Goal: Information Seeking & Learning: Learn about a topic

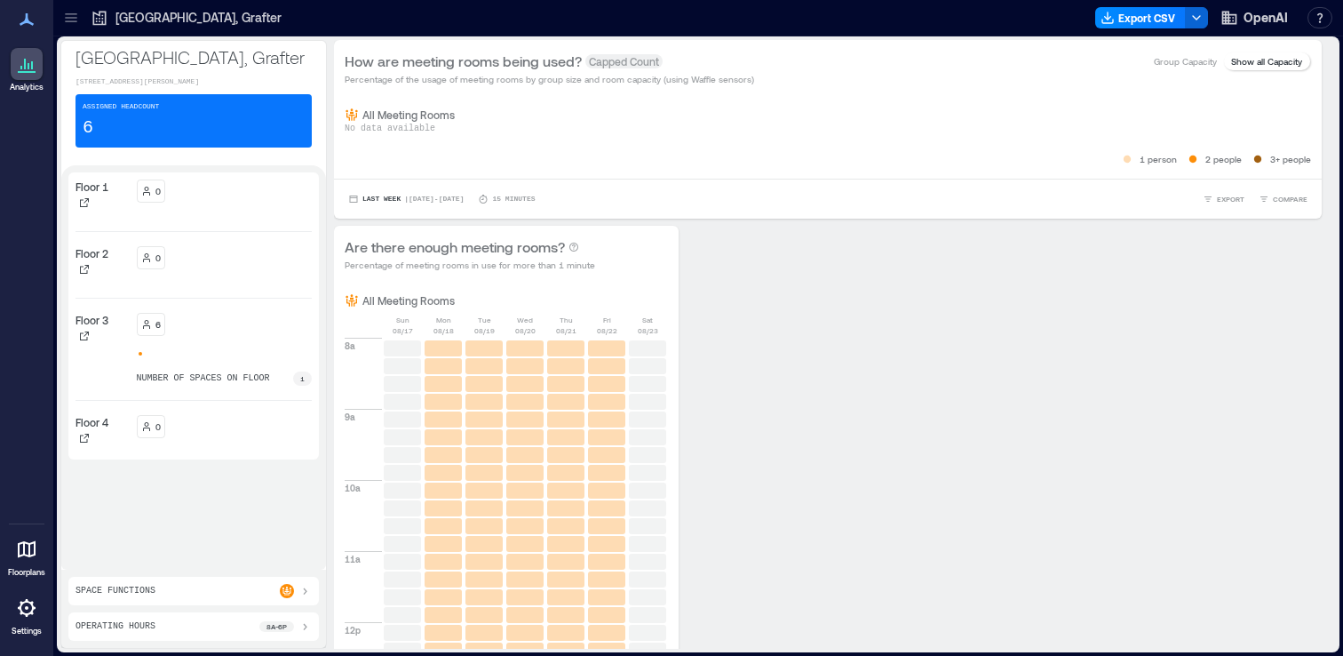
click at [187, 274] on div "0" at bounding box center [225, 264] width 176 height 37
click at [171, 338] on div "6 number of spaces on floor 1" at bounding box center [225, 349] width 176 height 73
click at [88, 346] on div "Floor 3" at bounding box center [103, 349] width 54 height 73
click at [223, 356] on div at bounding box center [225, 353] width 176 height 7
click at [220, 361] on div "6 number of spaces on floor 1" at bounding box center [225, 349] width 176 height 73
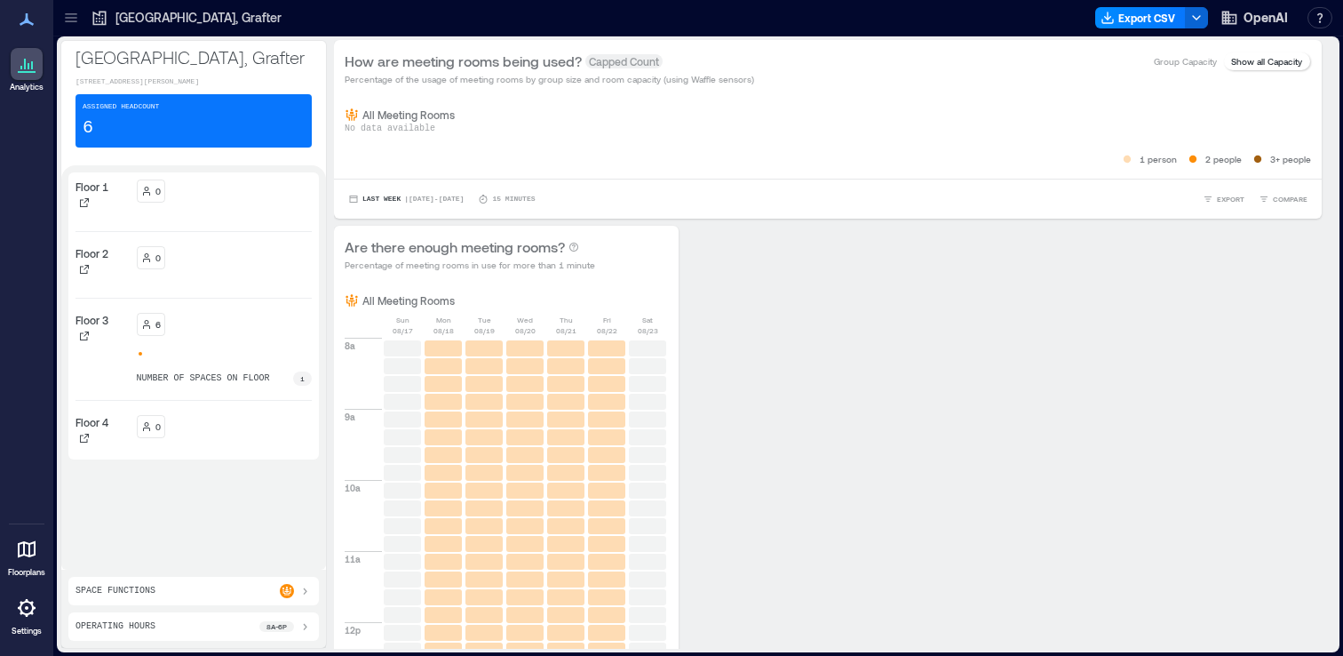
click at [267, 366] on div "6 number of spaces on floor 1" at bounding box center [225, 349] width 176 height 73
click at [250, 367] on div "6 number of spaces on floor 1" at bounding box center [225, 349] width 176 height 73
click at [230, 352] on div at bounding box center [225, 353] width 176 height 7
click at [18, 21] on icon at bounding box center [26, 19] width 21 height 21
click at [27, 61] on icon at bounding box center [26, 63] width 21 height 21
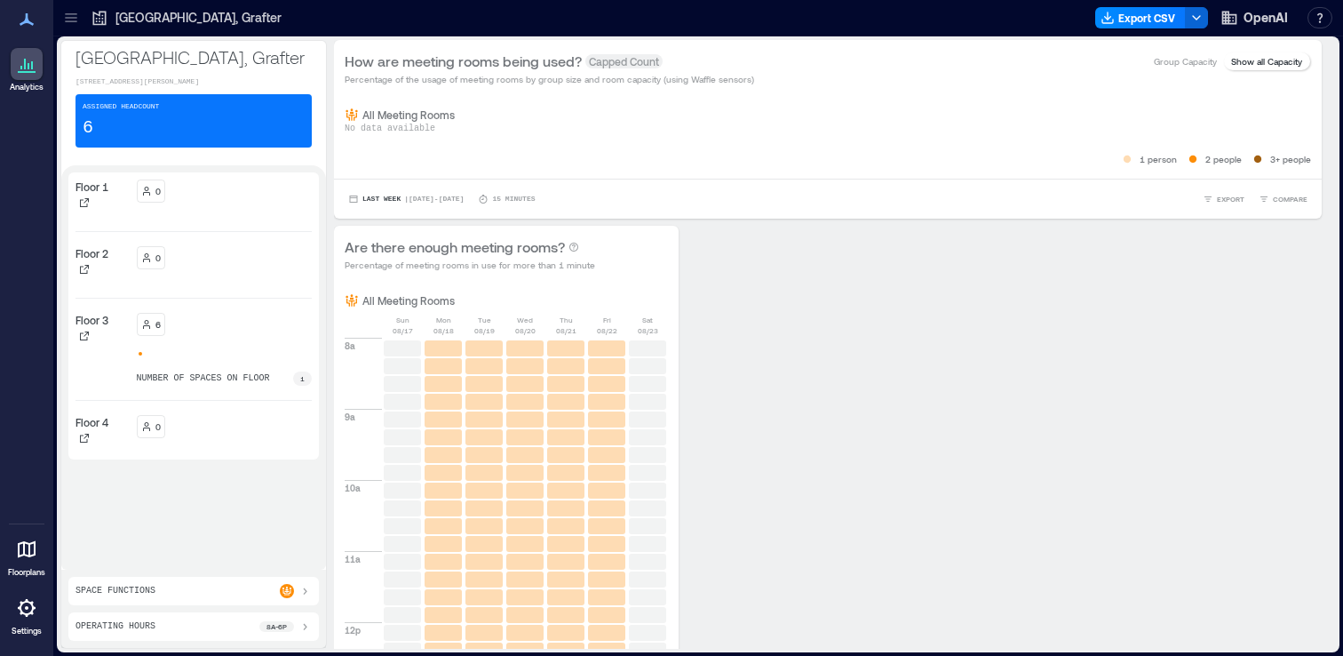
click at [101, 331] on div "Floor 3" at bounding box center [103, 329] width 54 height 32
click at [152, 323] on div "6" at bounding box center [151, 324] width 20 height 14
click at [203, 378] on p "number of spaces on floor" at bounding box center [203, 378] width 133 height 14
click at [152, 325] on div "6" at bounding box center [151, 324] width 20 height 14
click at [96, 324] on p "Floor 3" at bounding box center [92, 320] width 33 height 14
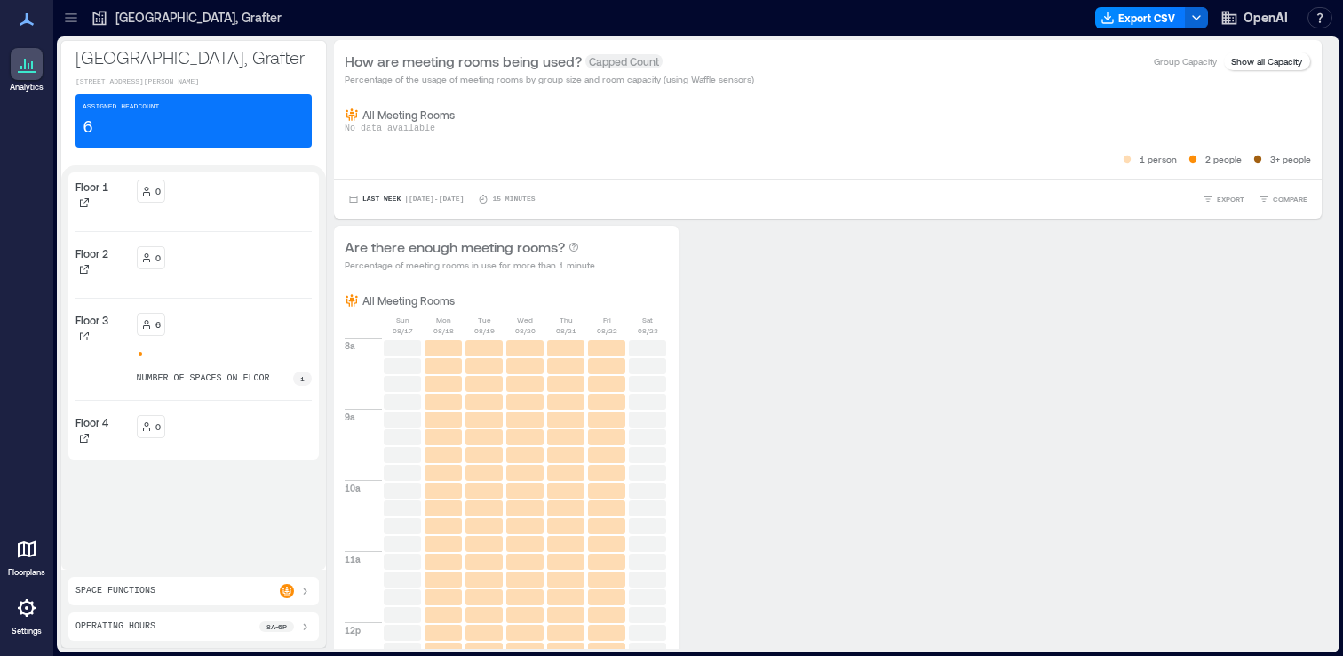
click at [28, 549] on icon at bounding box center [26, 548] width 21 height 21
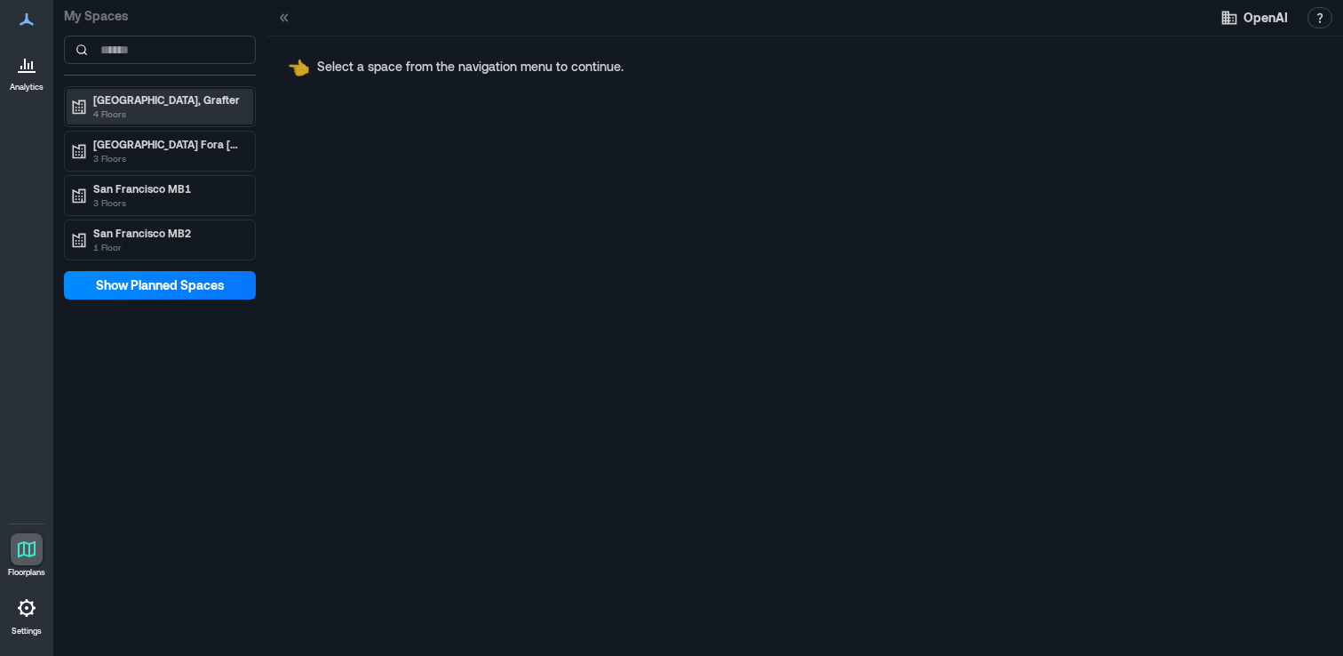
click at [160, 109] on p "4 Floors" at bounding box center [167, 114] width 149 height 14
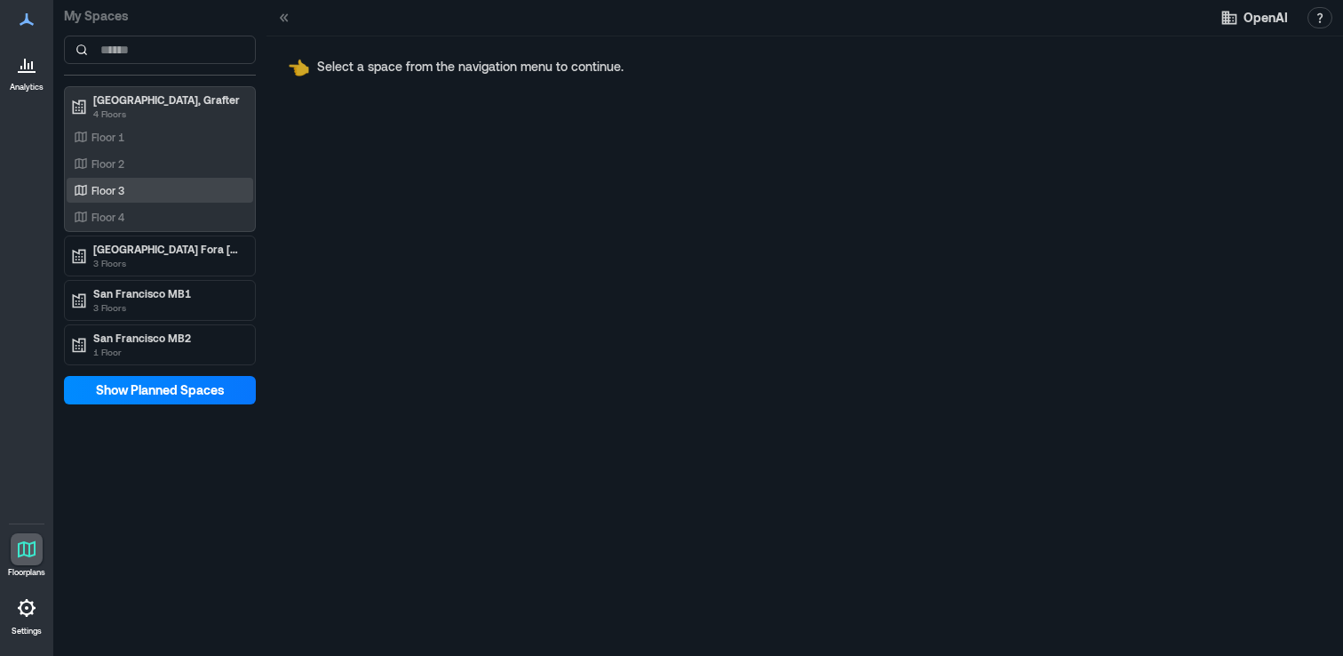
click at [127, 193] on div "Floor 3" at bounding box center [156, 190] width 172 height 18
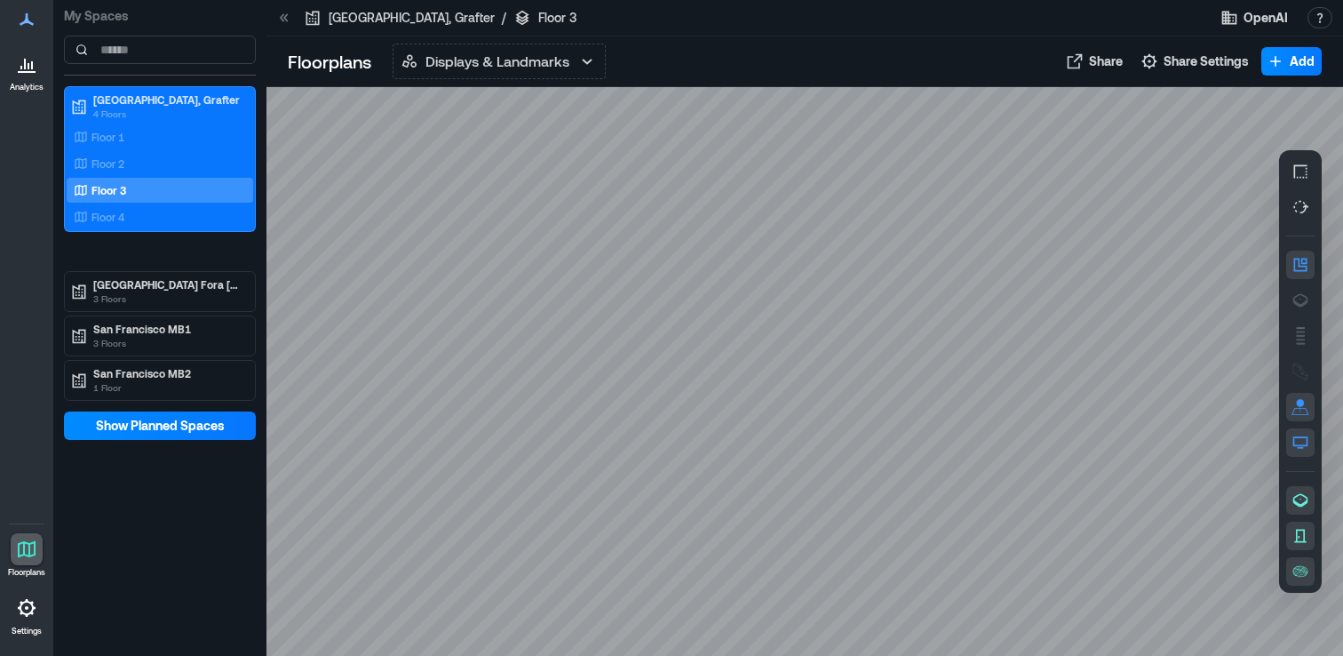
click at [24, 25] on icon at bounding box center [26, 19] width 21 height 21
click at [27, 69] on icon at bounding box center [26, 63] width 21 height 21
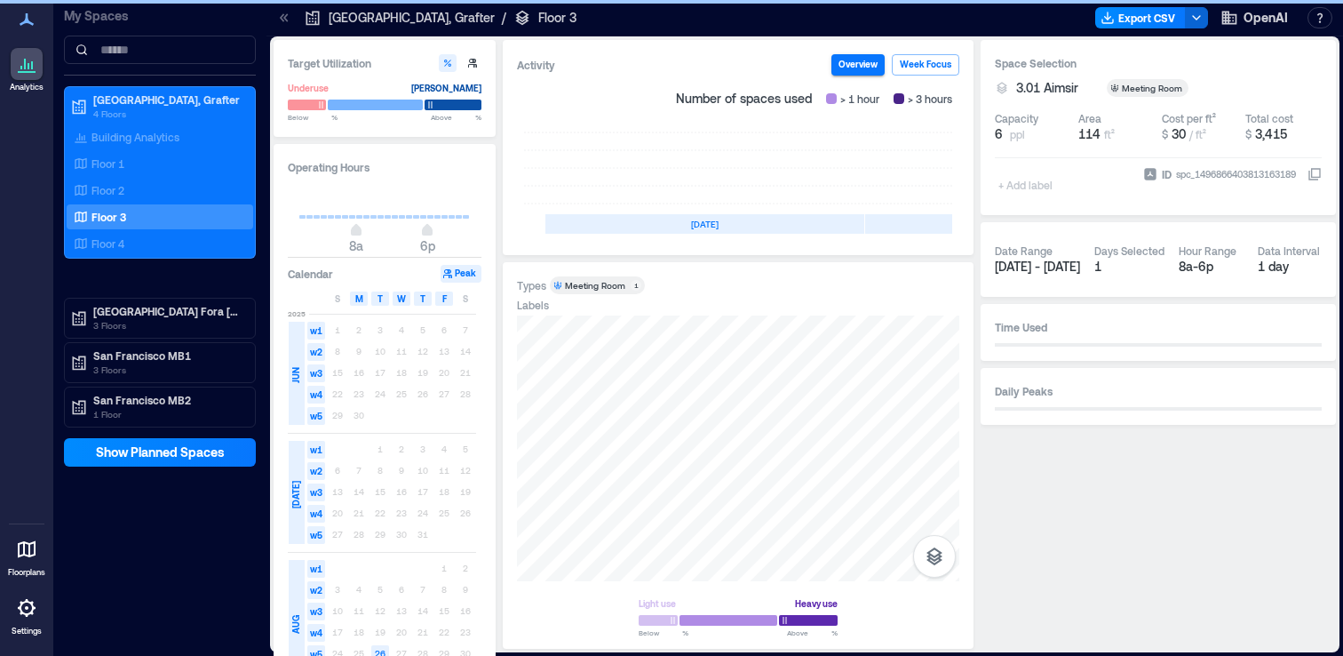
scroll to position [0, 531]
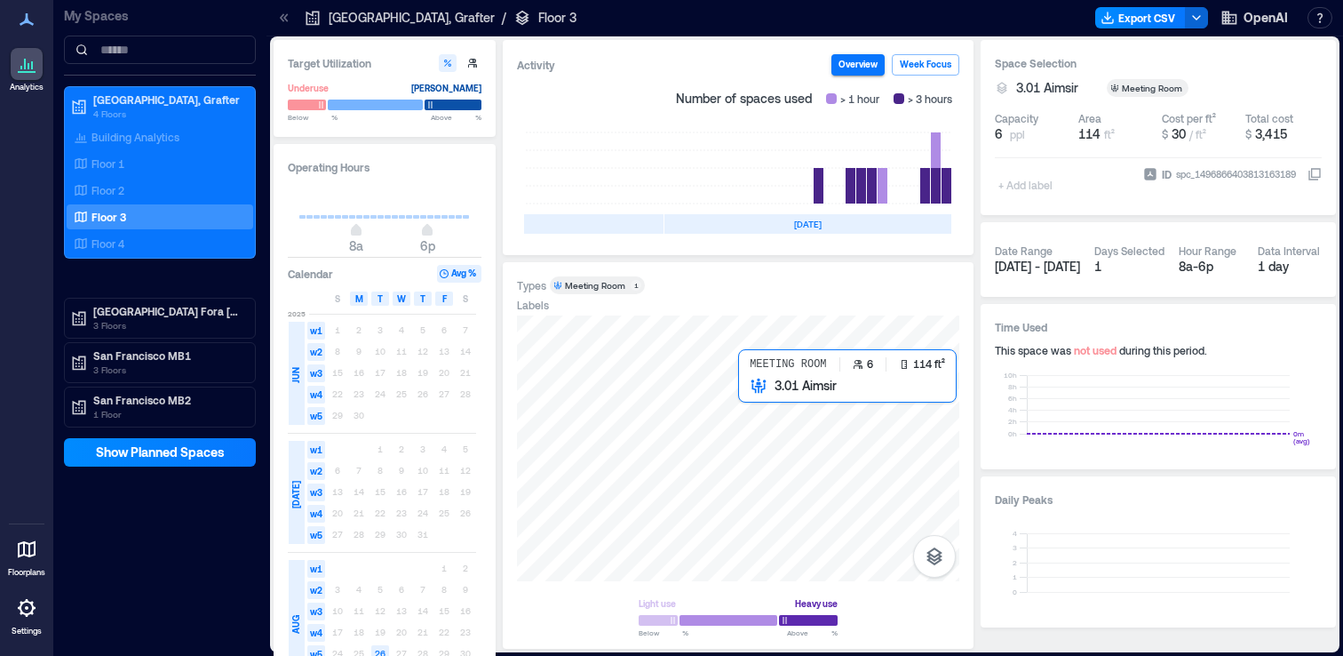
click at [777, 440] on div at bounding box center [738, 448] width 442 height 266
